Goal: Task Accomplishment & Management: Manage account settings

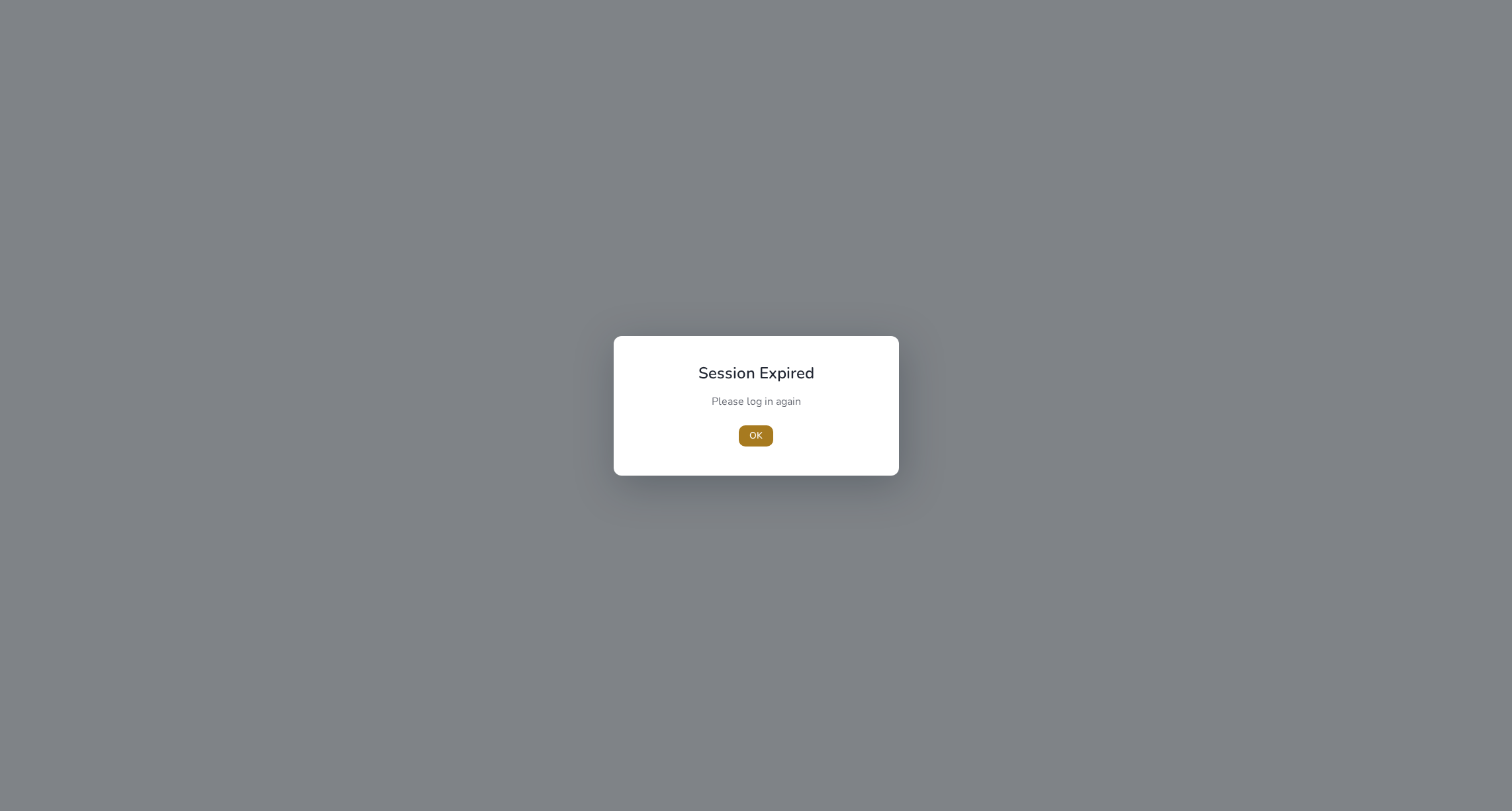
click at [755, 437] on span "OK" at bounding box center [756, 436] width 13 height 14
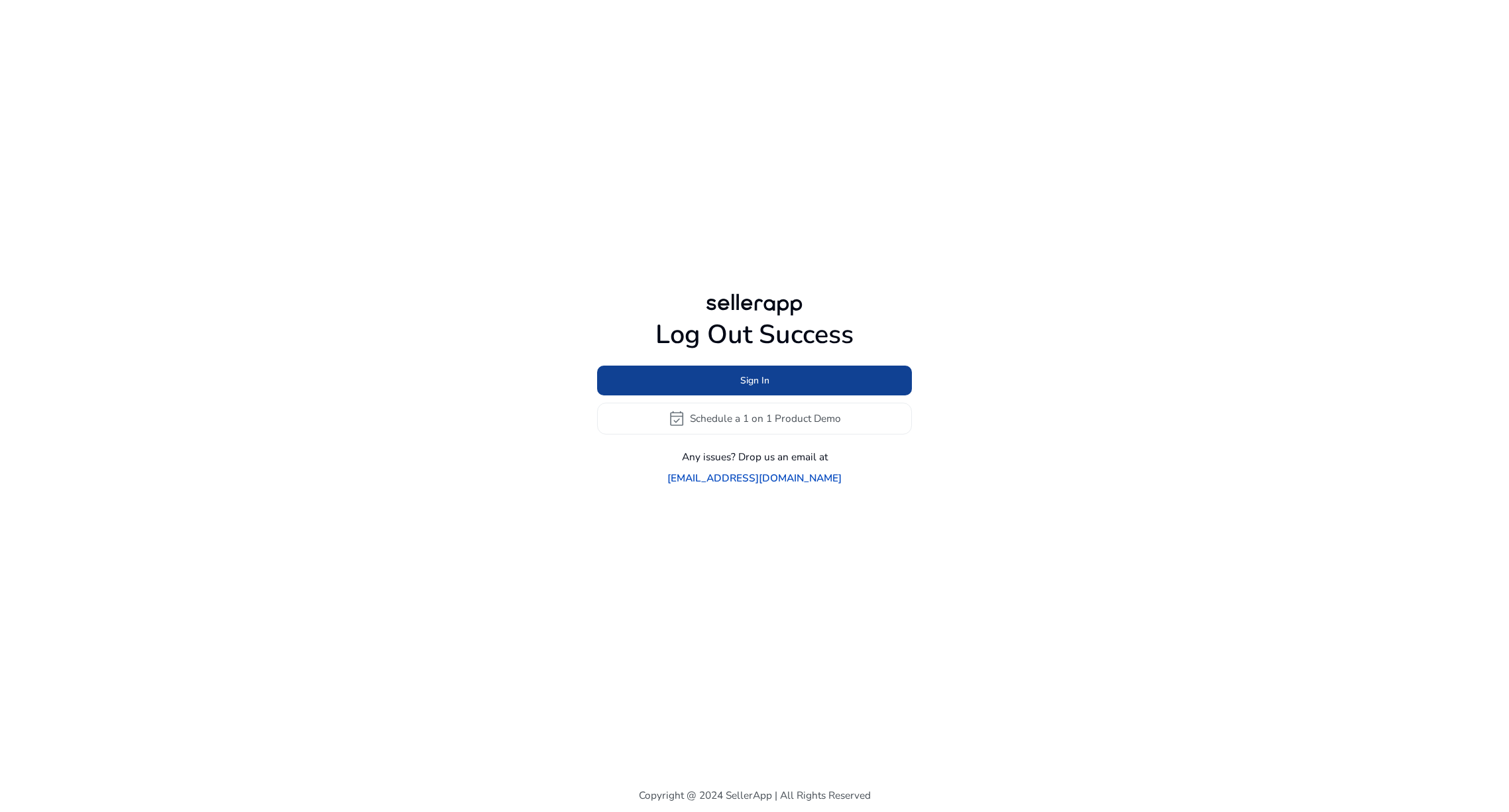
click at [753, 388] on span "Sign In" at bounding box center [754, 381] width 29 height 14
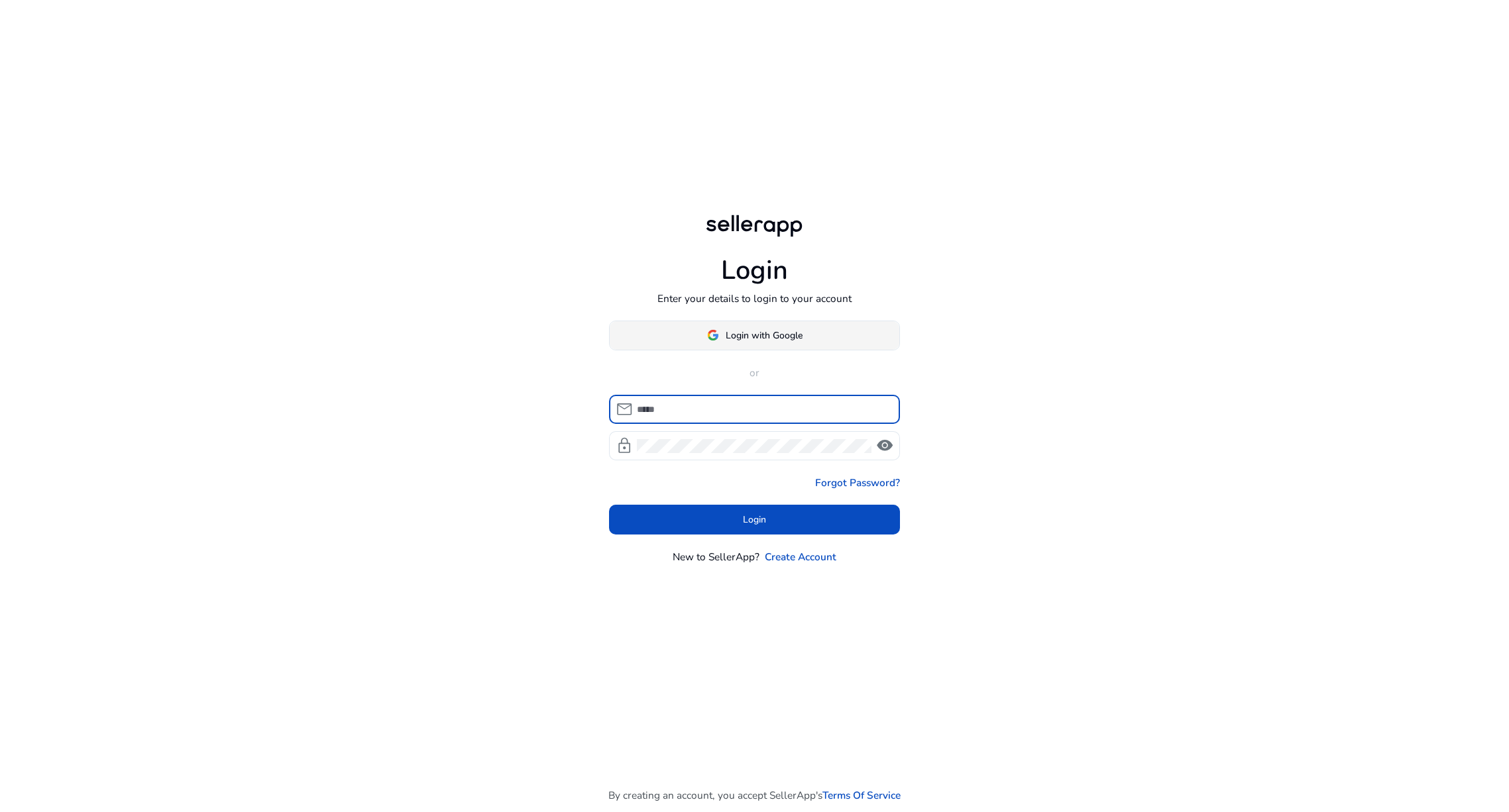
click at [737, 335] on span "Login with Google" at bounding box center [764, 336] width 77 height 14
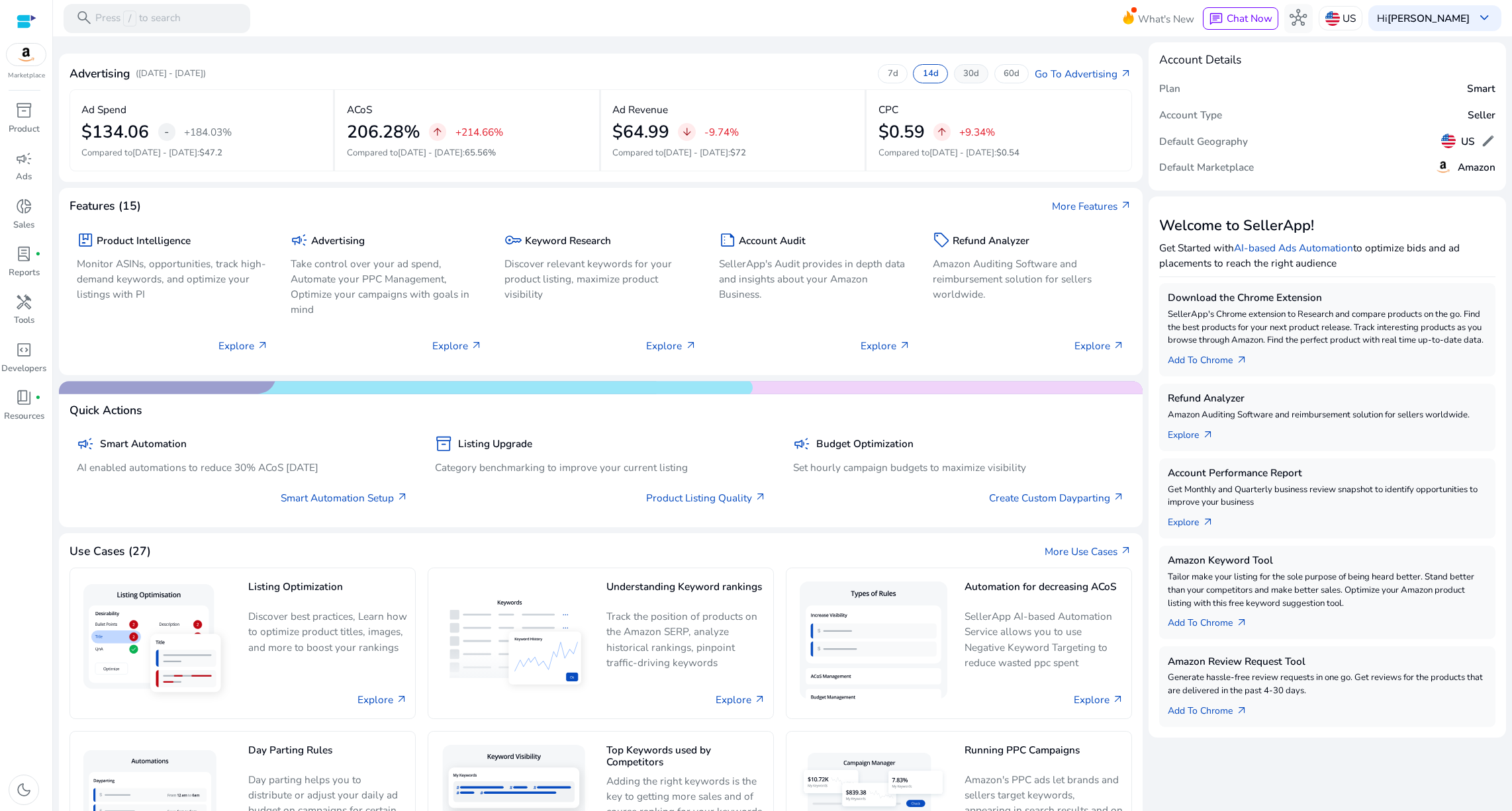
click at [963, 75] on p "30d" at bounding box center [971, 74] width 16 height 12
click at [1091, 71] on link "Go To Advertising arrow_outward" at bounding box center [1083, 73] width 97 height 15
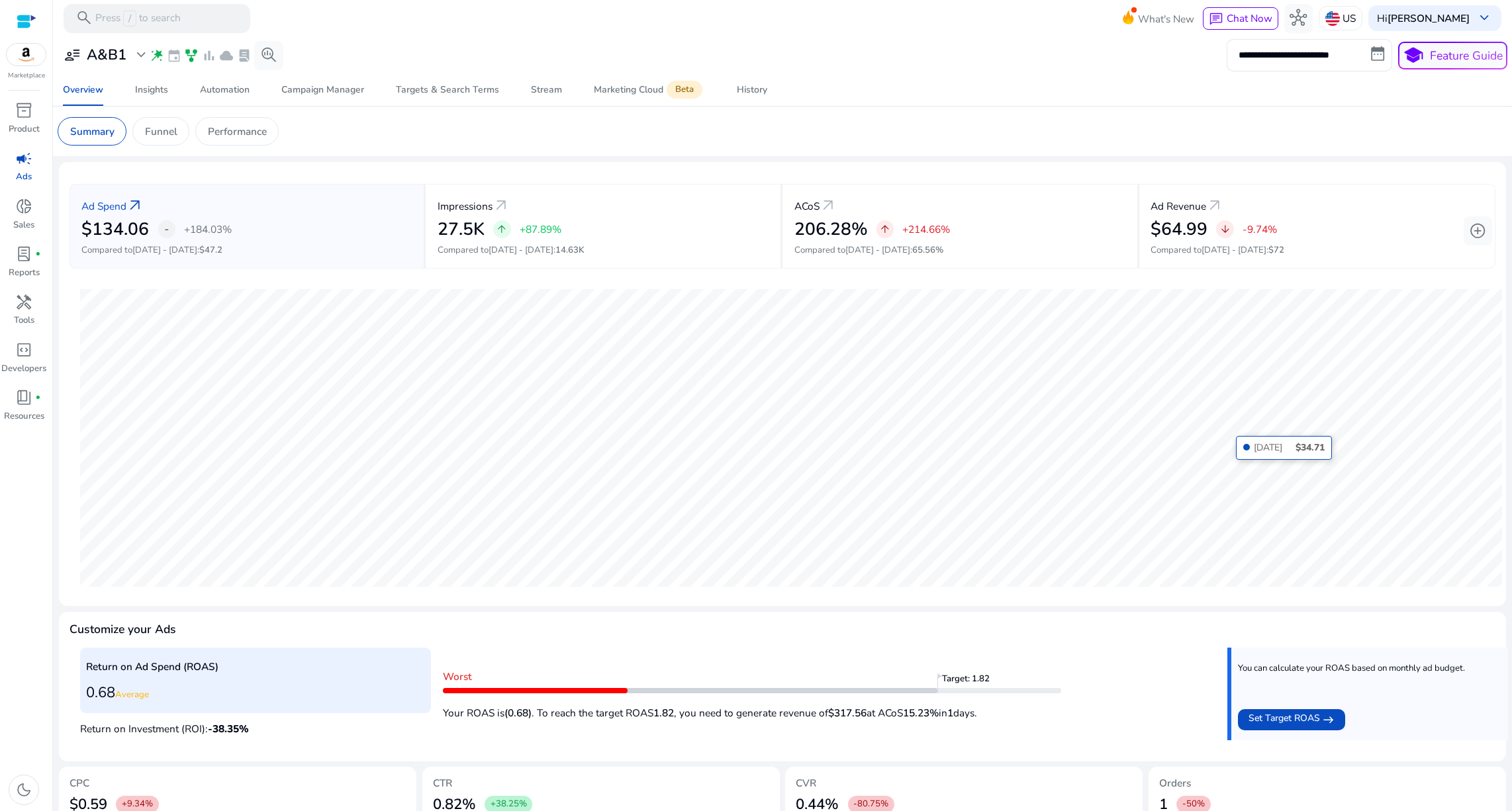
scroll to position [175, 0]
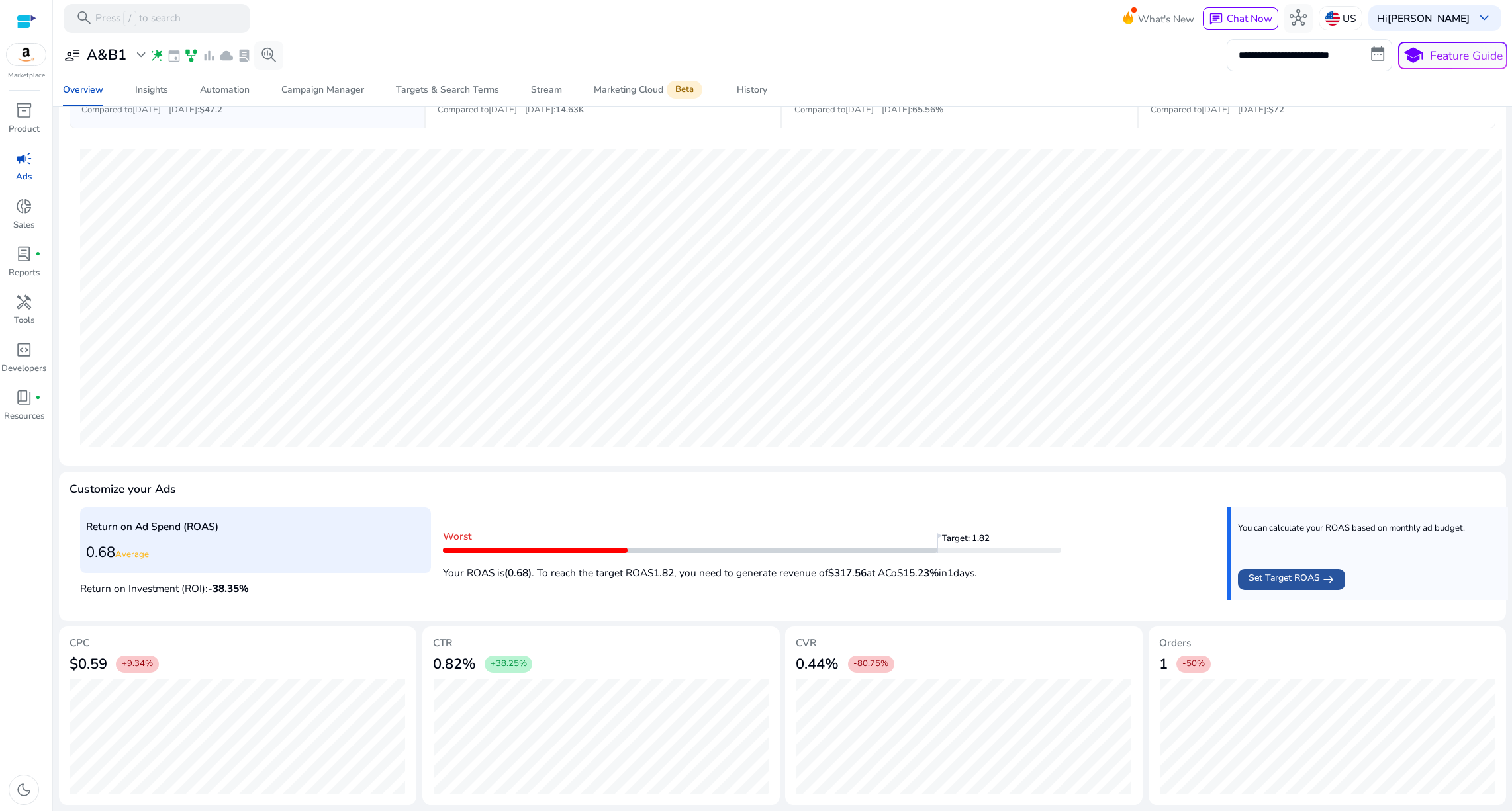
click at [1291, 572] on span "Set Target ROAS" at bounding box center [1284, 580] width 71 height 17
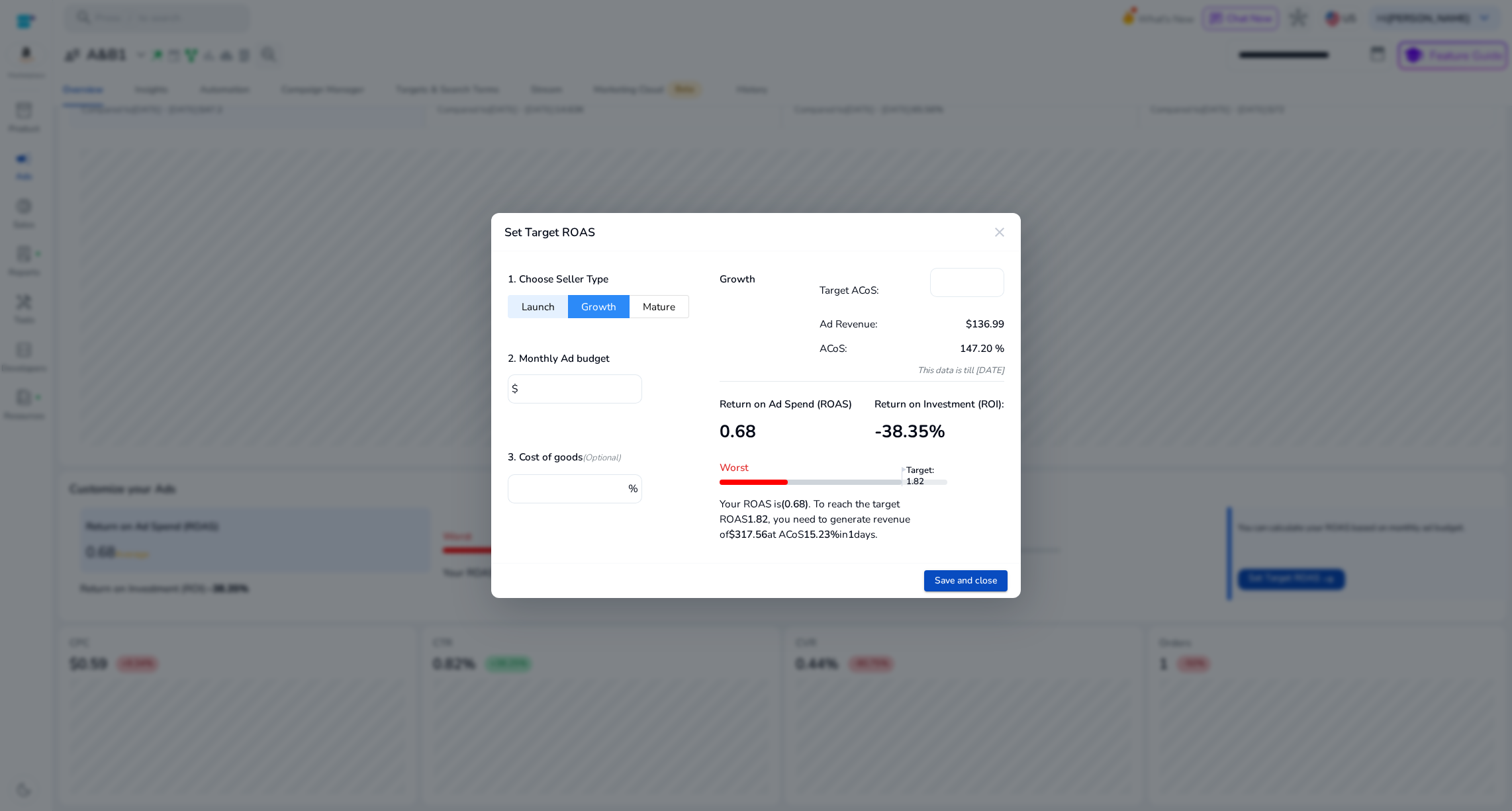
scroll to position [0, 0]
click at [997, 231] on mat-icon "close" at bounding box center [1000, 232] width 16 height 16
